Goal: Find specific page/section: Find specific page/section

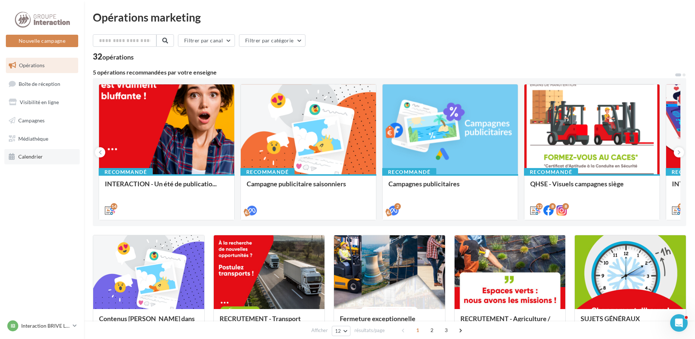
click at [37, 154] on span "Calendrier" at bounding box center [30, 156] width 24 height 6
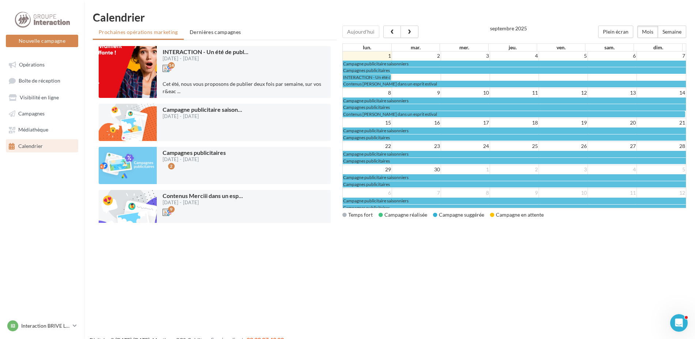
scroll to position [4, 0]
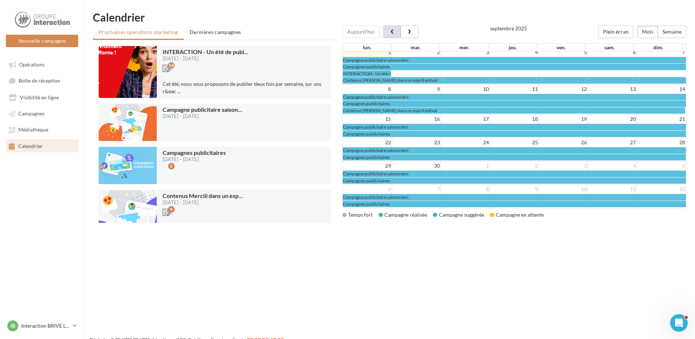
click at [389, 33] on span "button" at bounding box center [392, 32] width 6 height 5
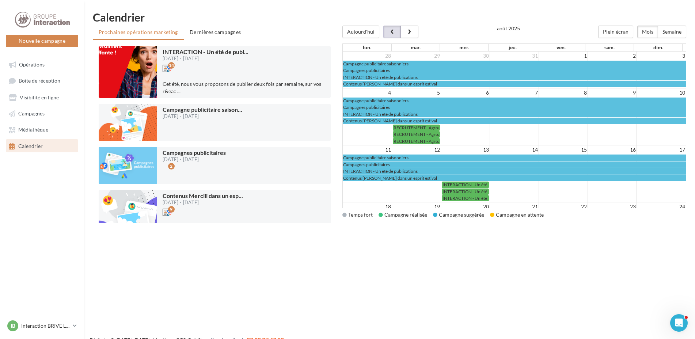
click at [392, 32] on span "button" at bounding box center [392, 32] width 6 height 5
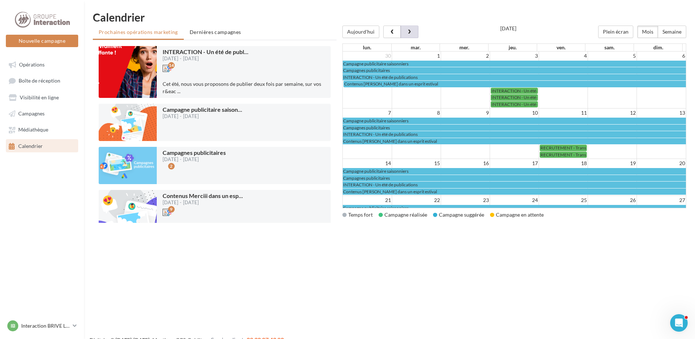
click at [411, 30] on span "button" at bounding box center [409, 32] width 6 height 5
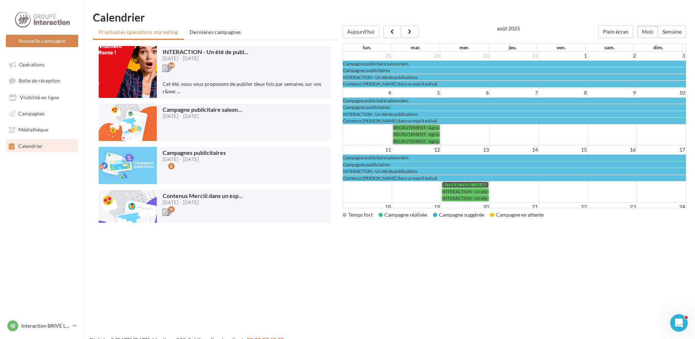
click at [460, 184] on span "INTERACTION - Un été de publications" at bounding box center [479, 184] width 75 height 5
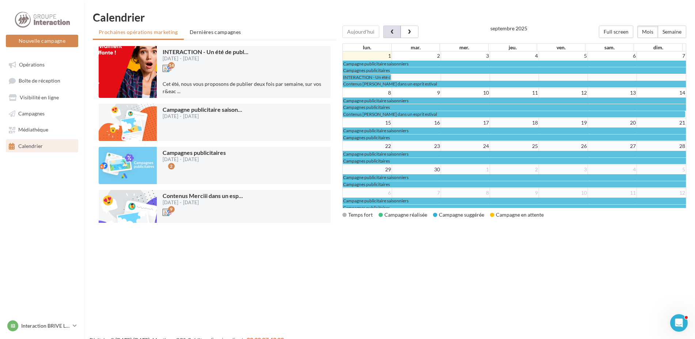
click at [386, 27] on button "button" at bounding box center [392, 32] width 18 height 12
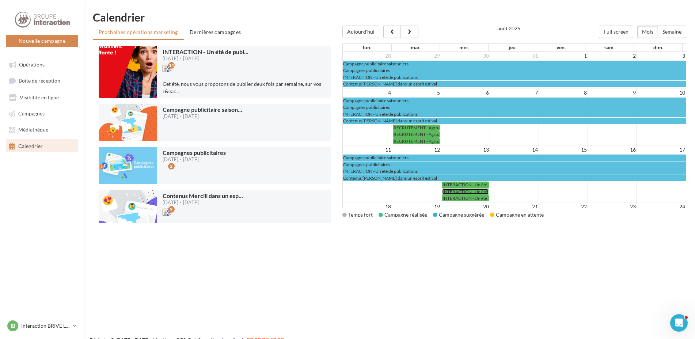
click at [467, 192] on span "INTERACTION - Un été de publications" at bounding box center [479, 191] width 75 height 5
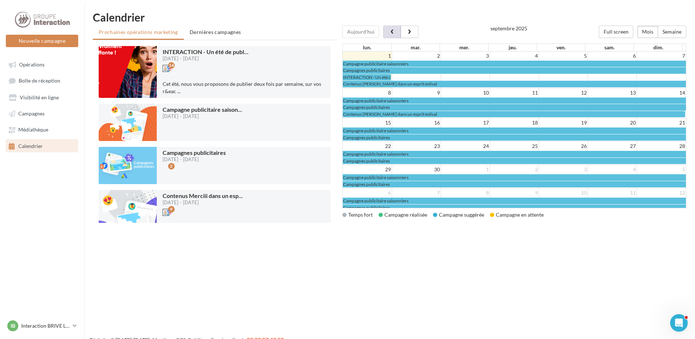
click at [386, 33] on button "button" at bounding box center [392, 32] width 18 height 12
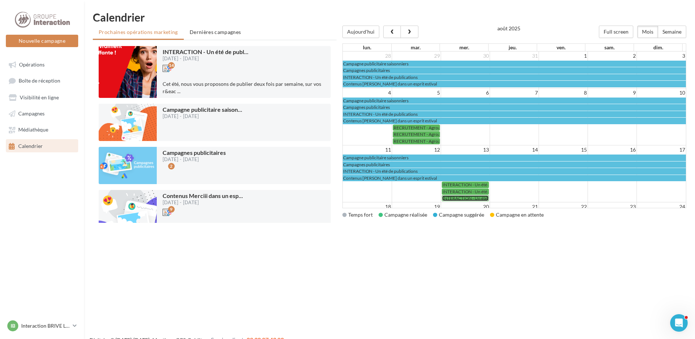
click at [454, 198] on span "INTERACTION - Un été de publications" at bounding box center [479, 197] width 75 height 5
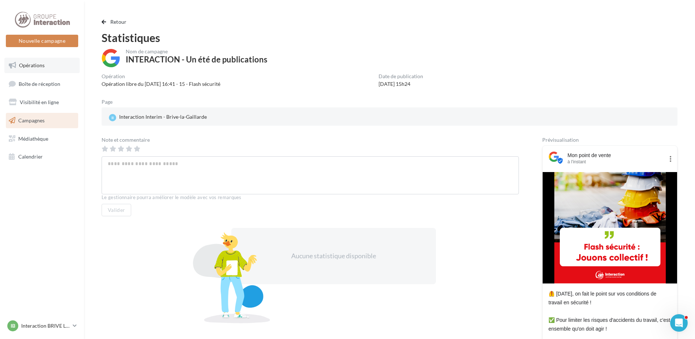
click at [37, 66] on span "Opérations" at bounding box center [32, 65] width 26 height 6
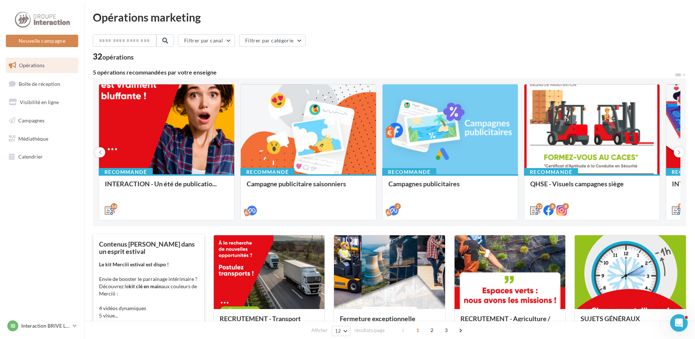
scroll to position [37, 0]
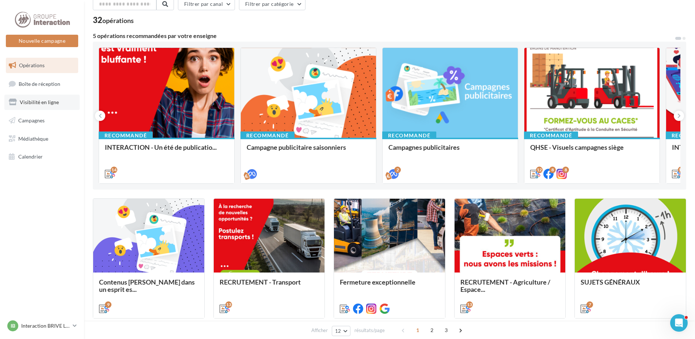
click at [46, 102] on span "Visibilité en ligne" at bounding box center [39, 102] width 39 height 6
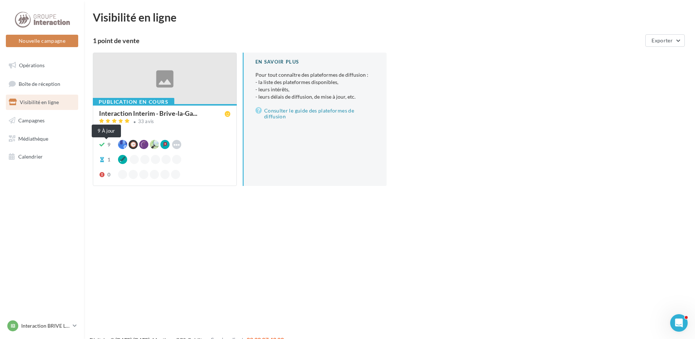
click at [103, 143] on icon at bounding box center [102, 144] width 6 height 5
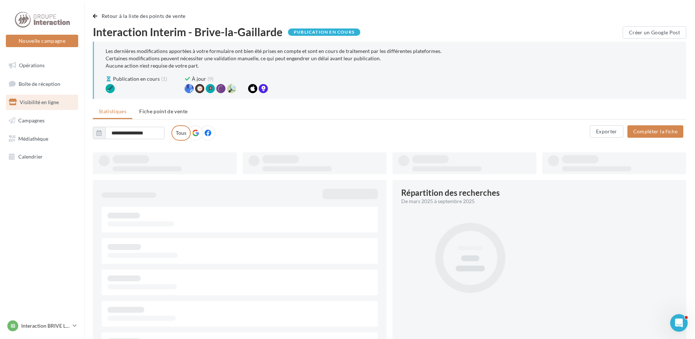
type input "**********"
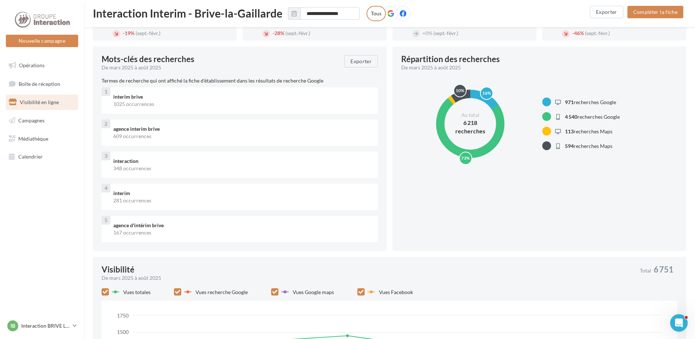
scroll to position [183, 0]
